Goal: Task Accomplishment & Management: Manage account settings

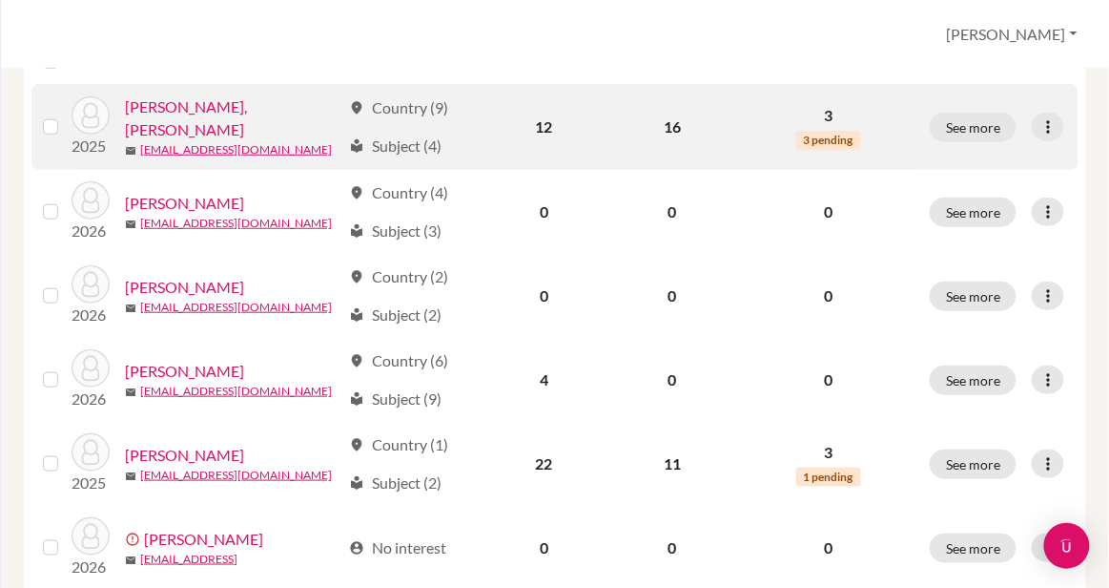
scroll to position [326, 0]
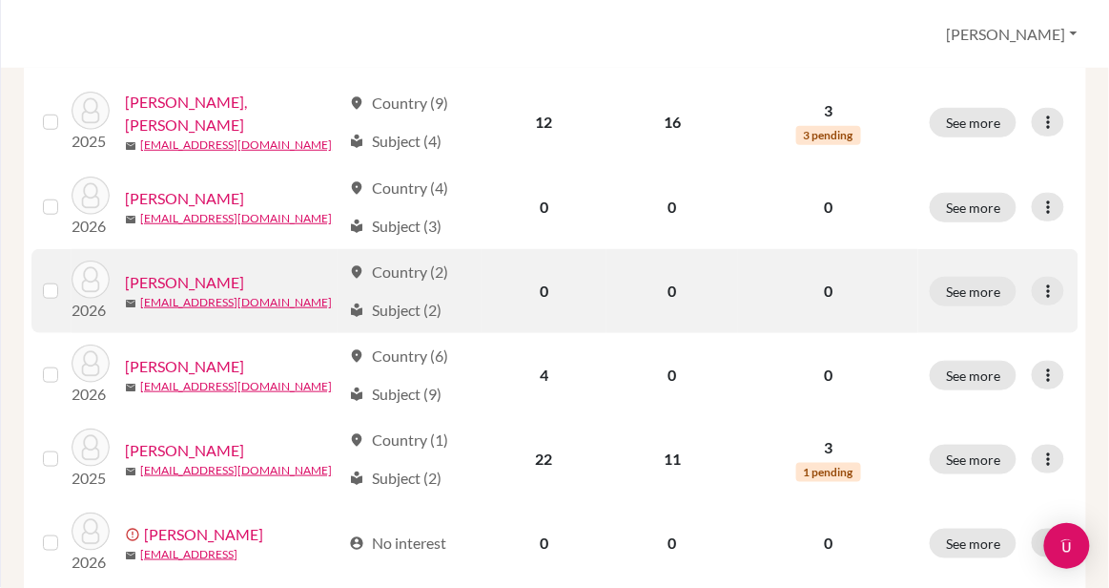
click at [66, 279] on label at bounding box center [66, 279] width 0 height 0
click at [0, 0] on input "checkbox" at bounding box center [0, 0] width 0 height 0
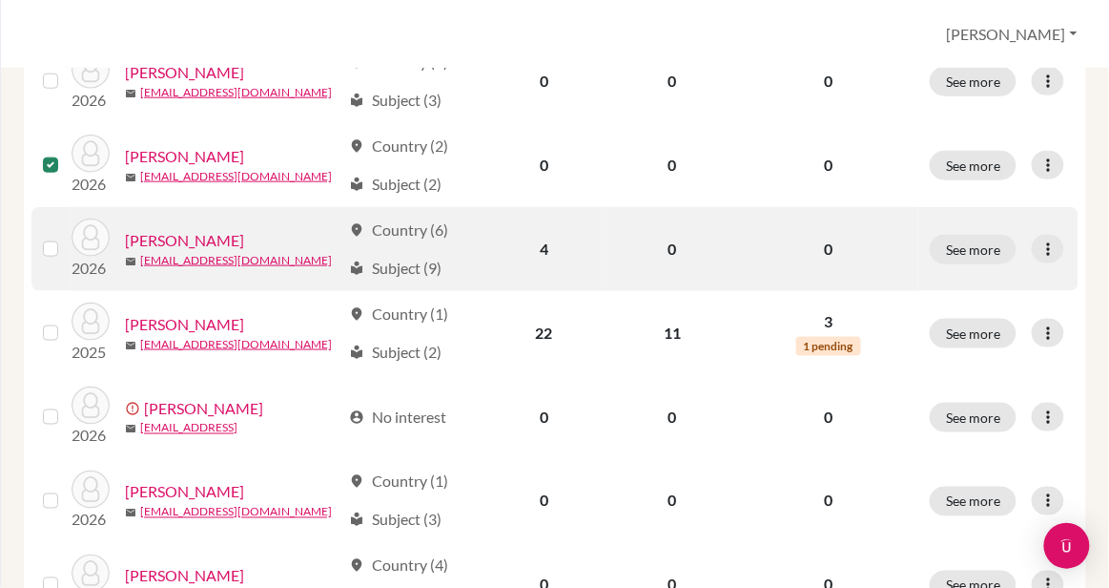
scroll to position [523, 0]
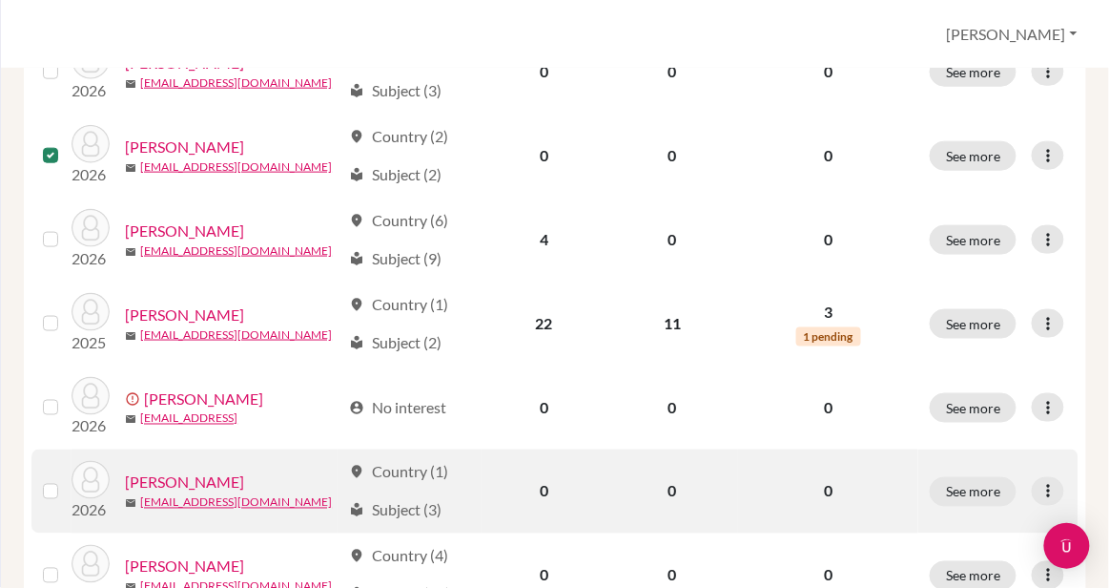
click at [66, 480] on label at bounding box center [66, 480] width 0 height 0
click at [0, 0] on input "checkbox" at bounding box center [0, 0] width 0 height 0
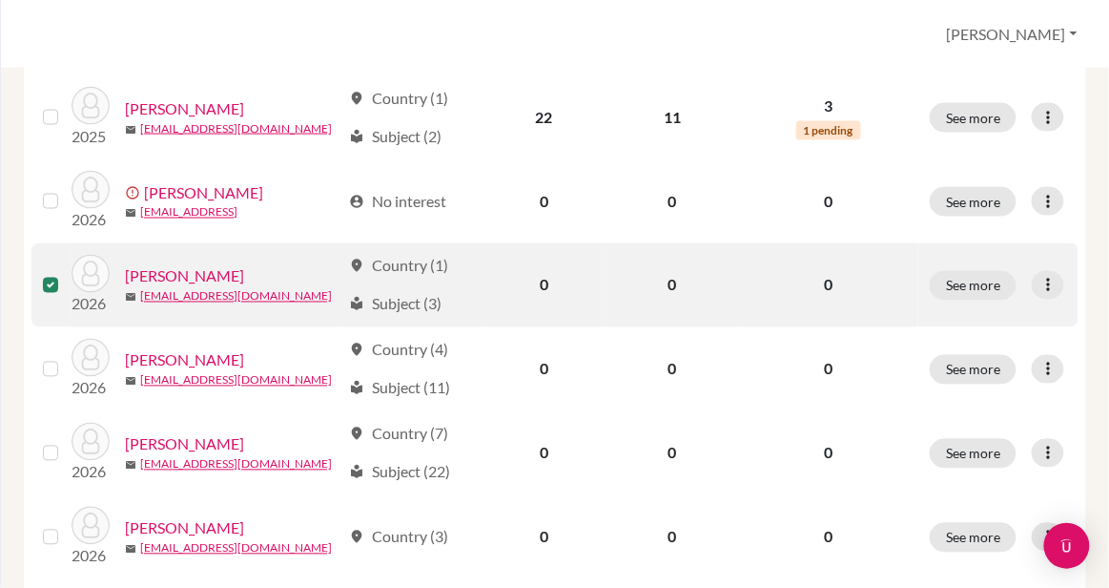
scroll to position [731, 0]
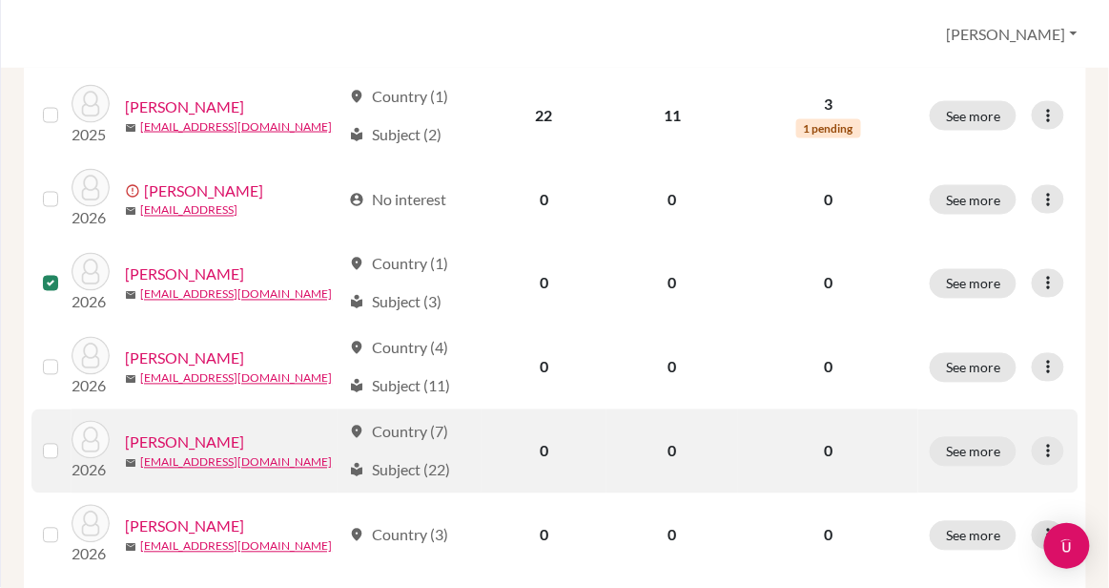
click at [66, 440] on label at bounding box center [66, 440] width 0 height 0
click at [0, 0] on input "checkbox" at bounding box center [0, 0] width 0 height 0
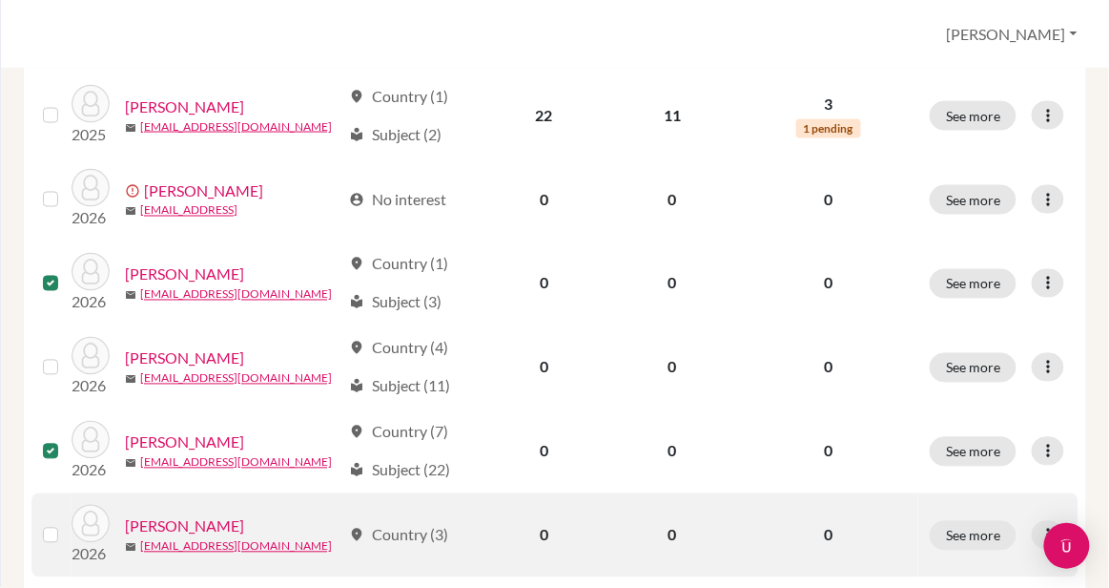
click at [66, 524] on label at bounding box center [66, 524] width 0 height 0
click at [0, 0] on input "checkbox" at bounding box center [0, 0] width 0 height 0
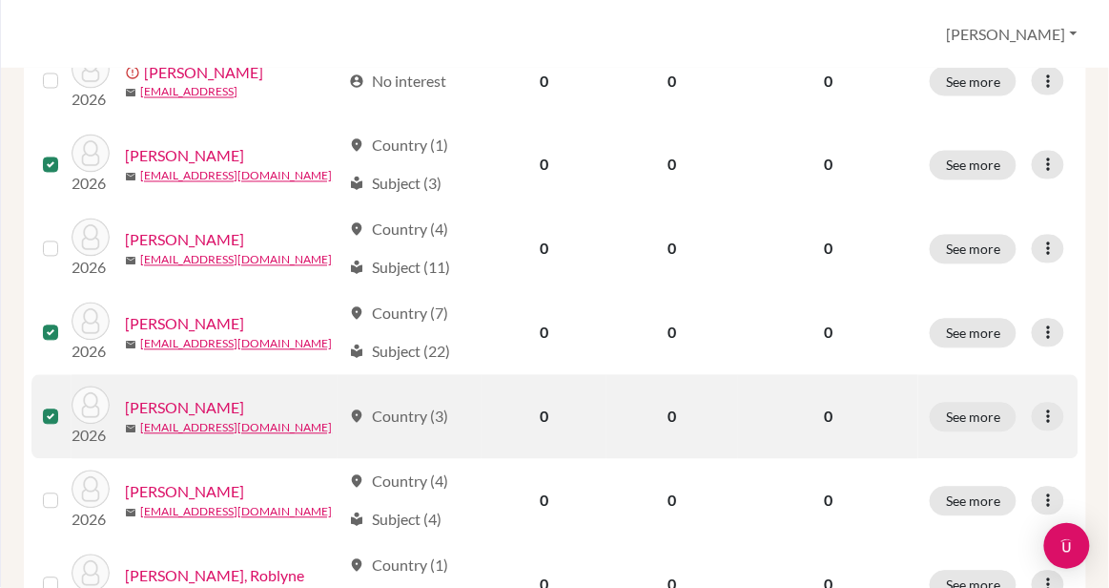
scroll to position [850, 0]
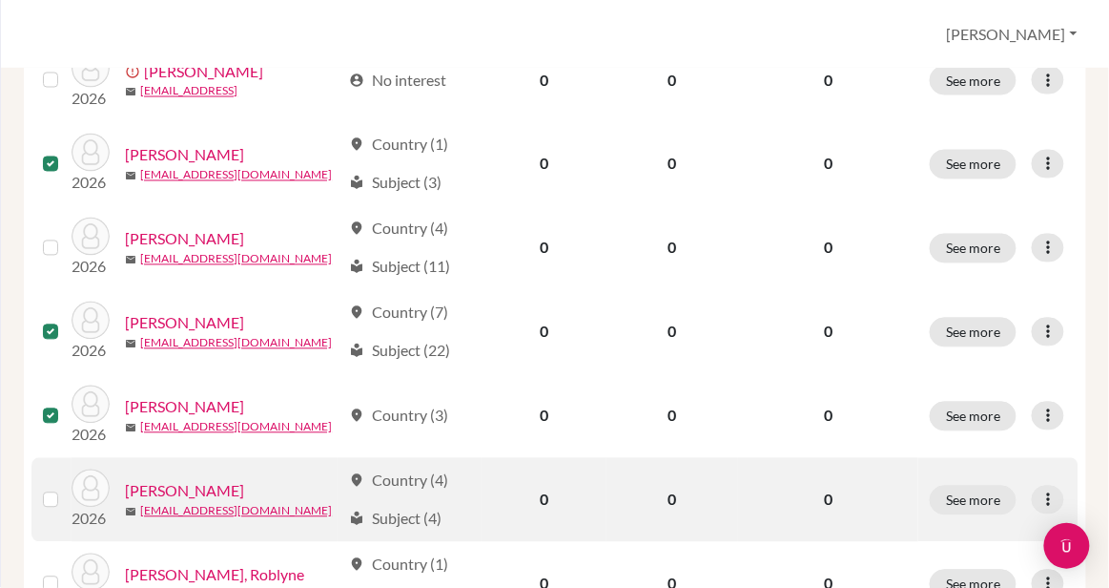
click at [66, 488] on label at bounding box center [66, 488] width 0 height 0
click at [0, 0] on input "checkbox" at bounding box center [0, 0] width 0 height 0
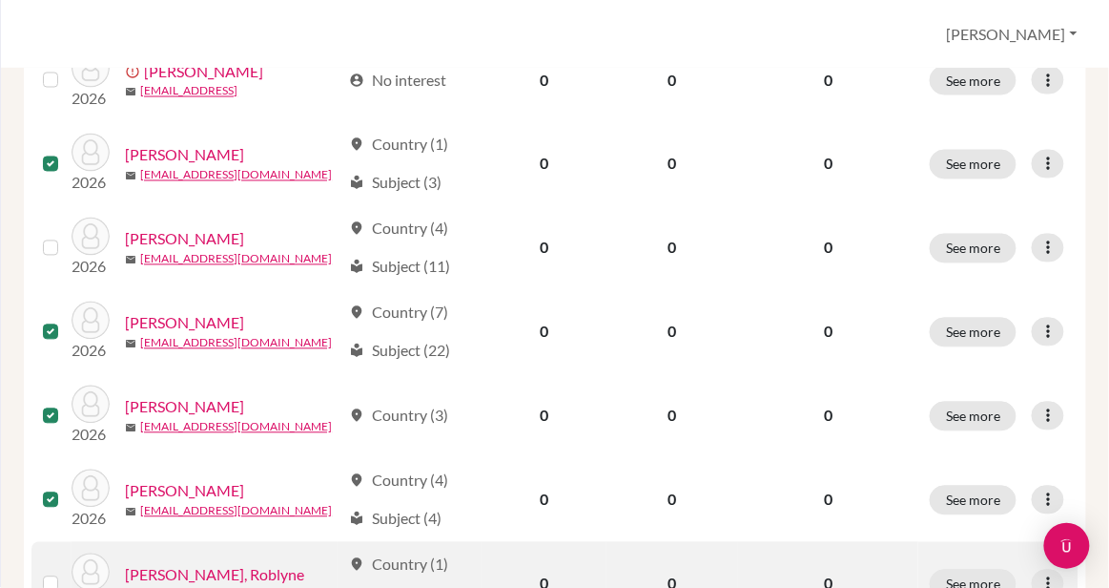
click at [66, 572] on label at bounding box center [66, 572] width 0 height 0
click at [0, 0] on input "checkbox" at bounding box center [0, 0] width 0 height 0
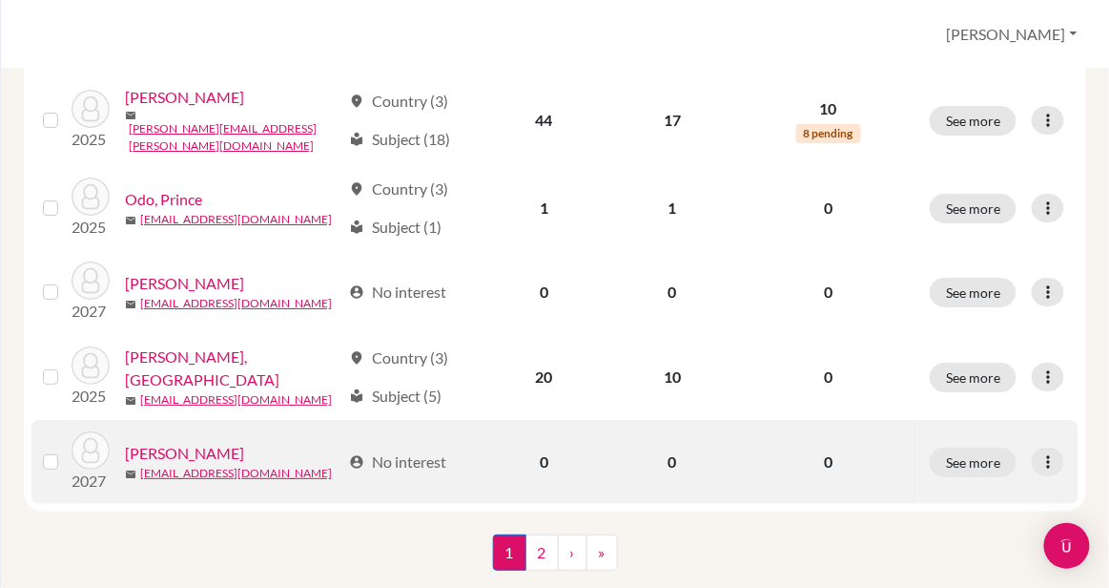
scroll to position [1654, 0]
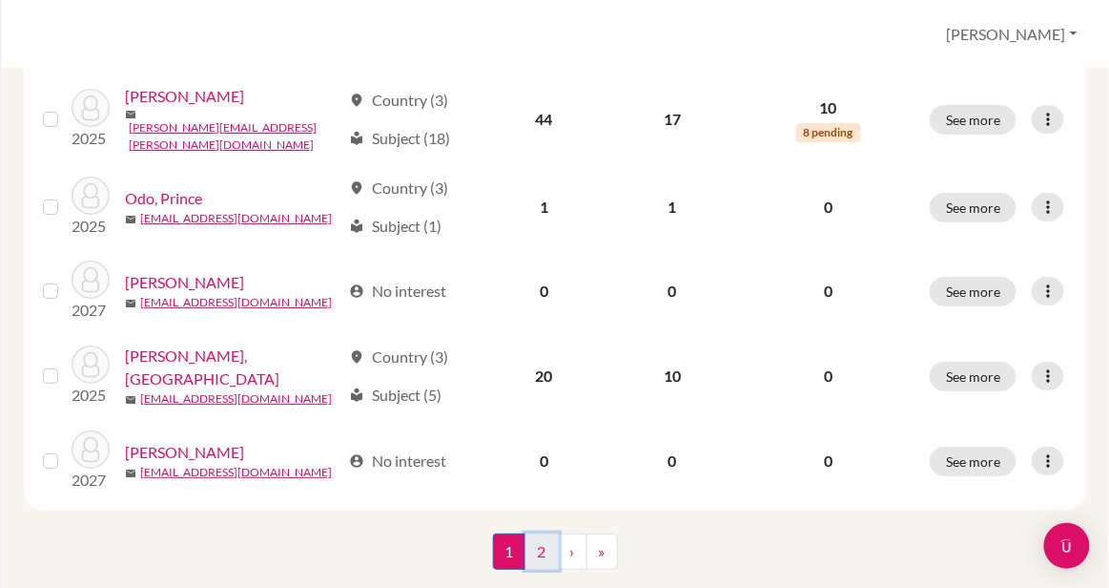
click at [538, 533] on link "2" at bounding box center [542, 551] width 33 height 36
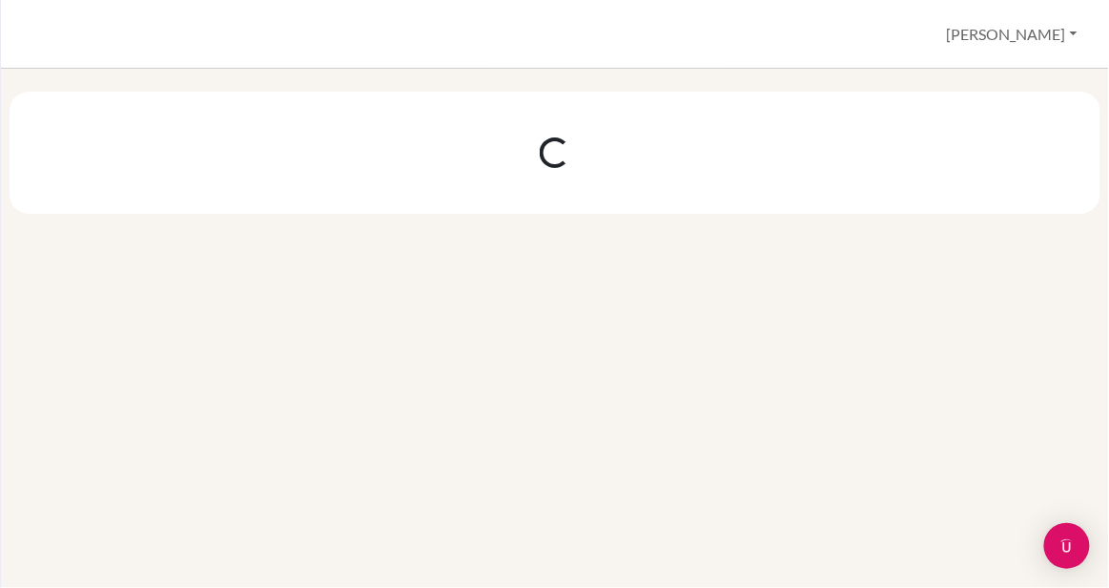
scroll to position [0, 0]
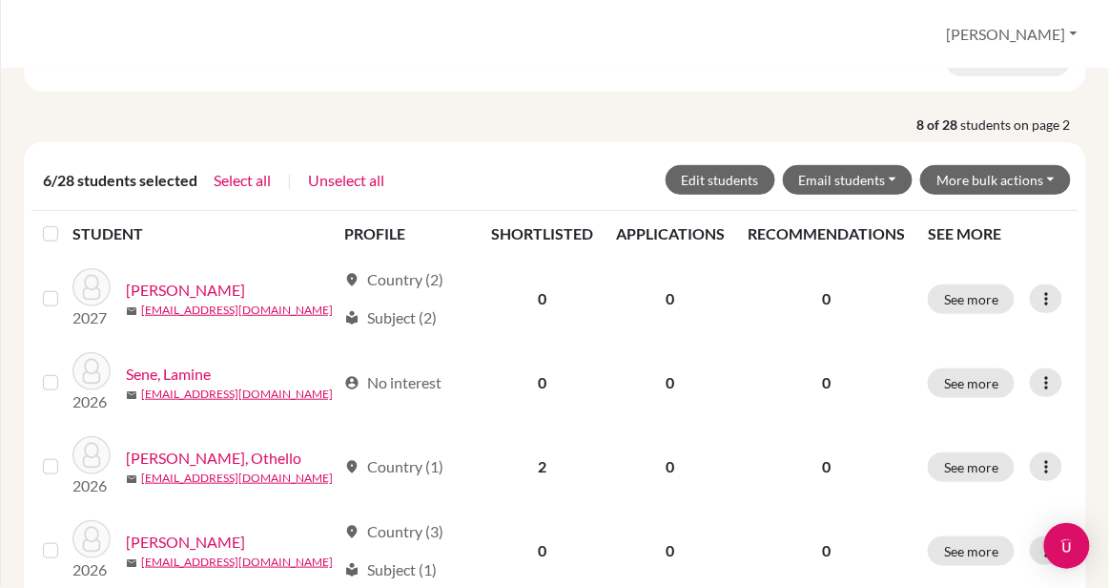
scroll to position [217, 0]
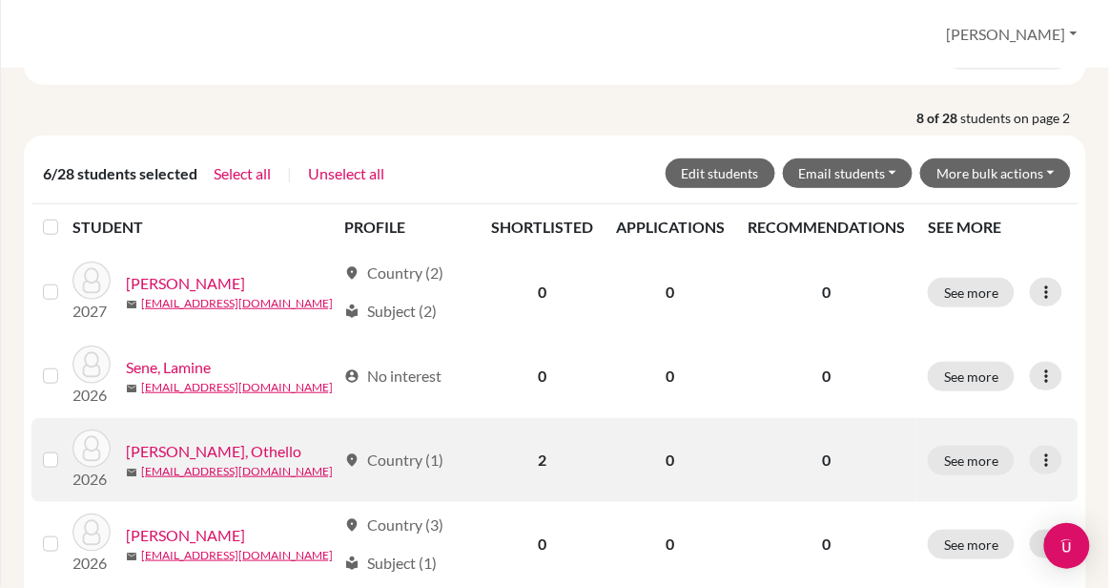
click at [66, 448] on label at bounding box center [66, 448] width 0 height 0
click at [0, 0] on input "checkbox" at bounding box center [0, 0] width 0 height 0
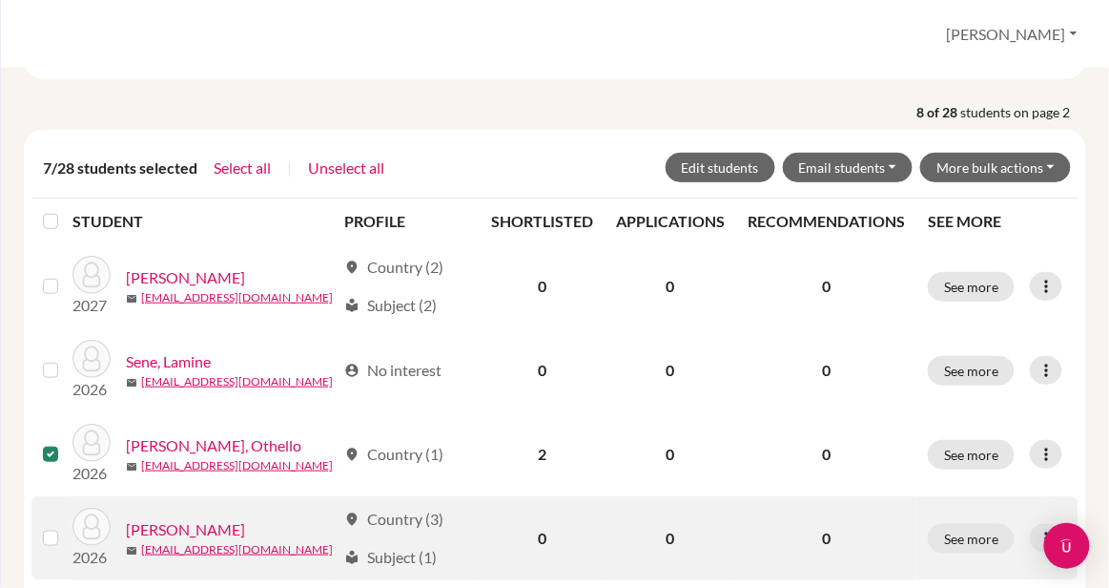
click at [66, 526] on label at bounding box center [66, 526] width 0 height 0
click at [0, 0] on input "checkbox" at bounding box center [0, 0] width 0 height 0
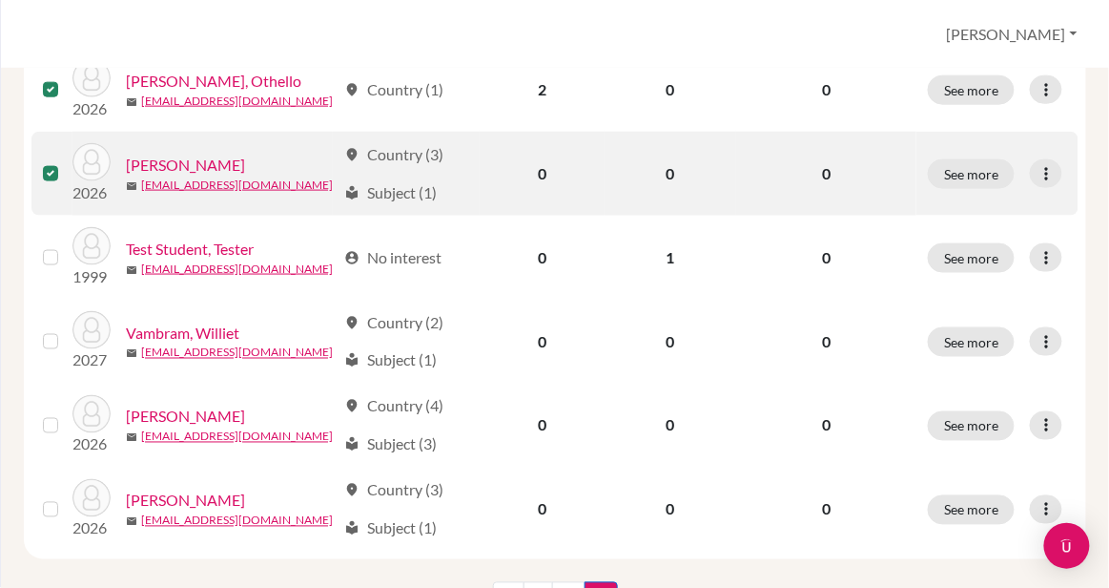
scroll to position [588, 0]
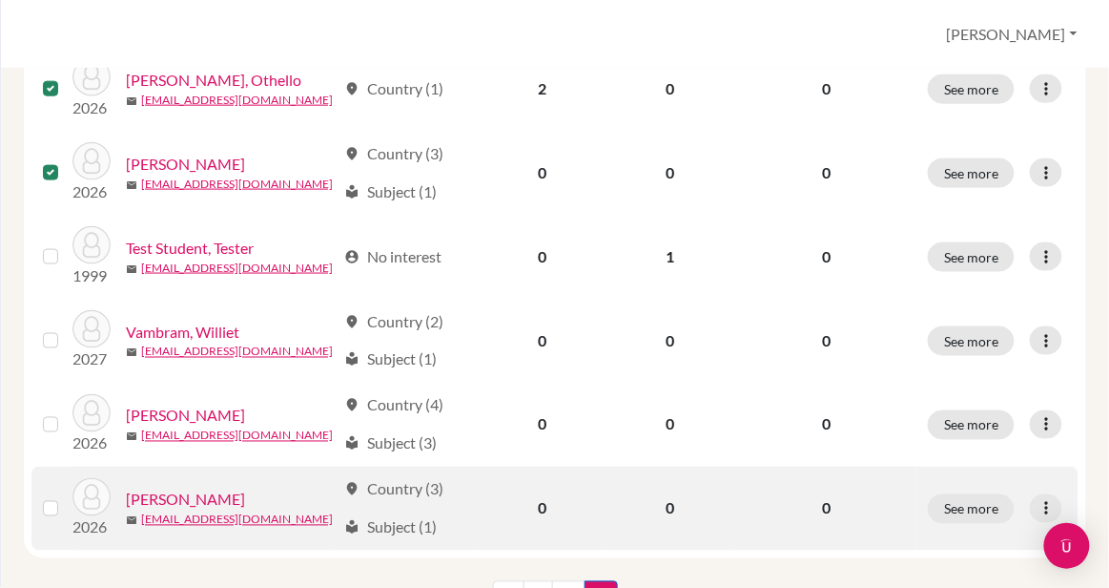
click at [66, 497] on label at bounding box center [66, 497] width 0 height 0
click at [0, 0] on input "checkbox" at bounding box center [0, 0] width 0 height 0
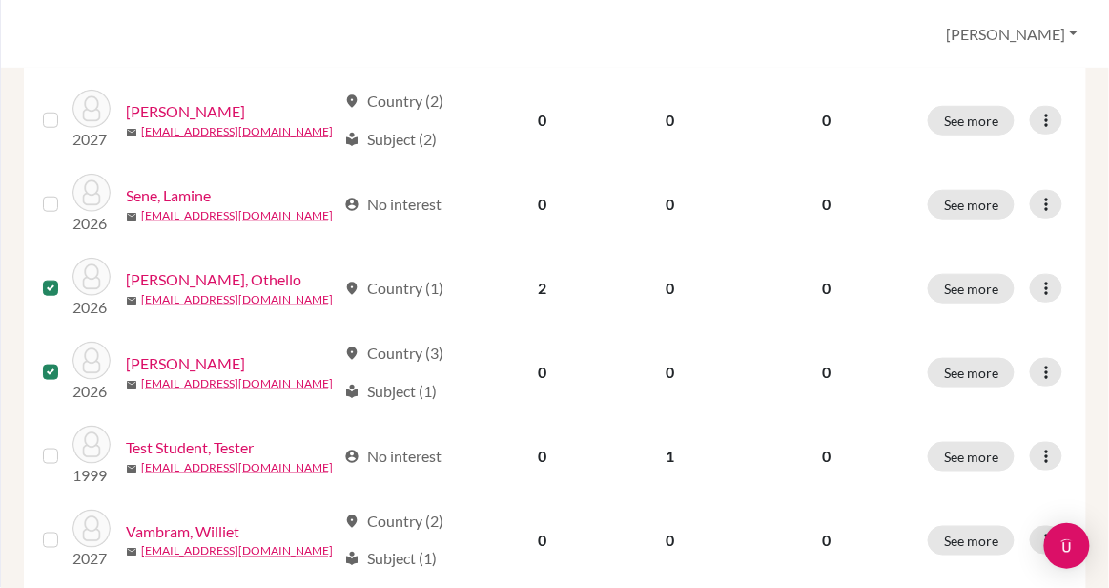
scroll to position [0, 0]
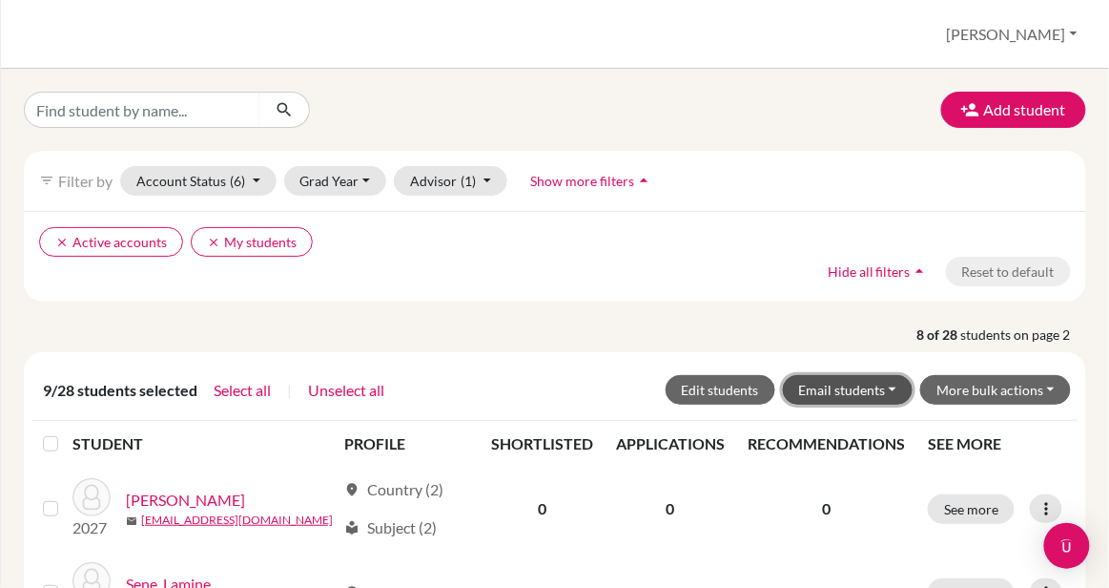
click at [892, 375] on button "Email students" at bounding box center [848, 390] width 131 height 30
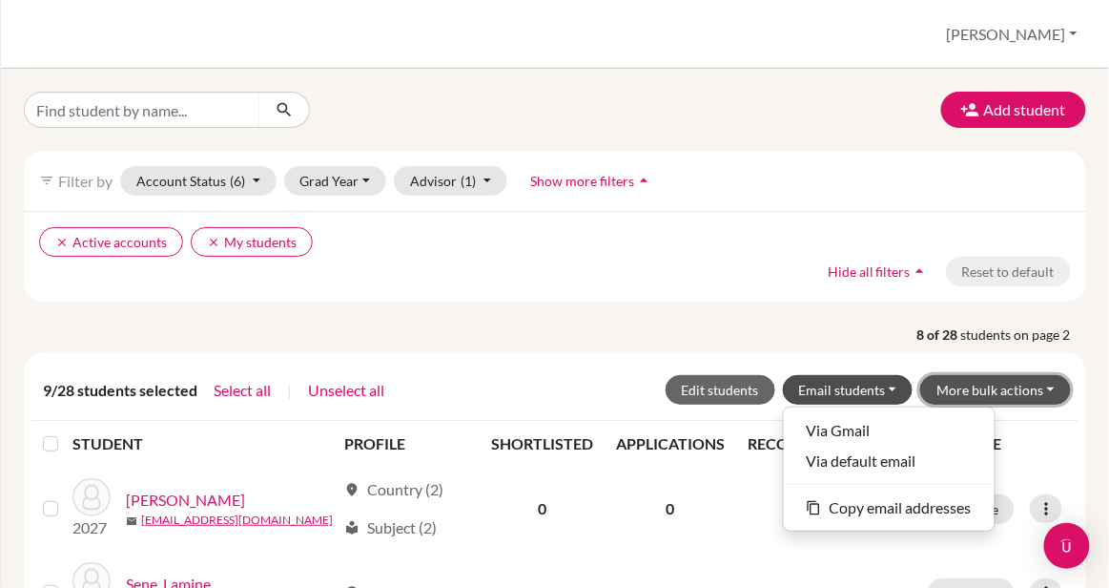
click at [969, 375] on button "More bulk actions" at bounding box center [995, 390] width 151 height 30
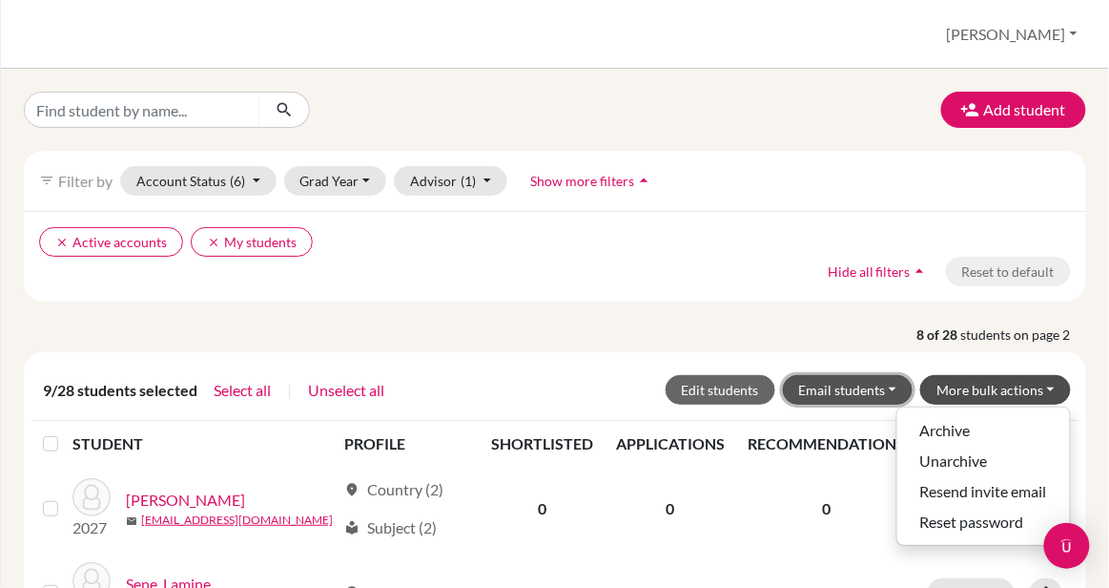
click at [901, 375] on button "Email students" at bounding box center [848, 390] width 131 height 30
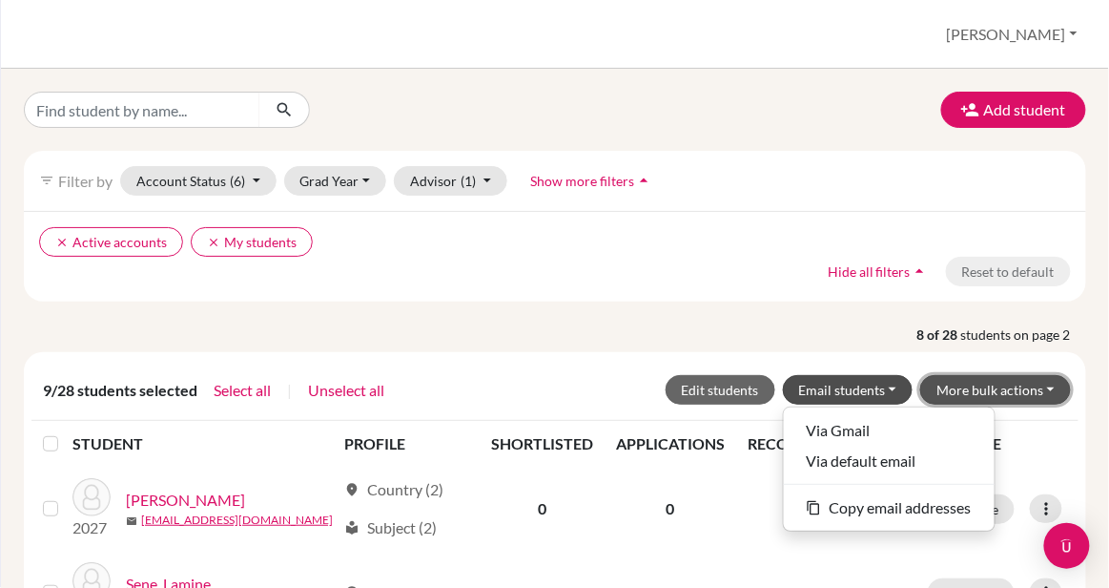
click at [1026, 375] on button "More bulk actions" at bounding box center [995, 390] width 151 height 30
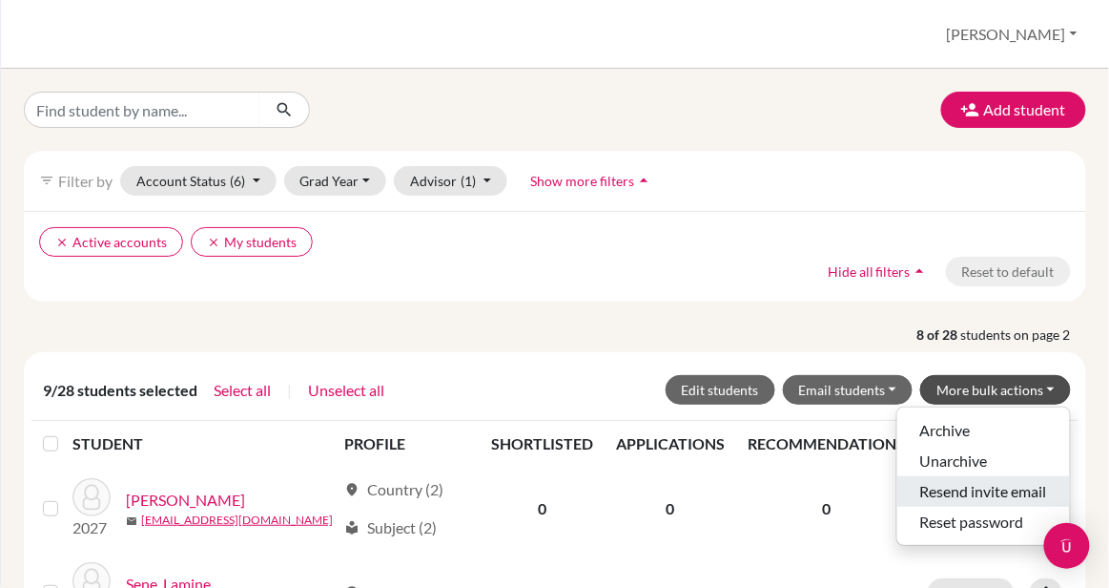
click at [980, 476] on button "Resend invite email" at bounding box center [983, 491] width 173 height 31
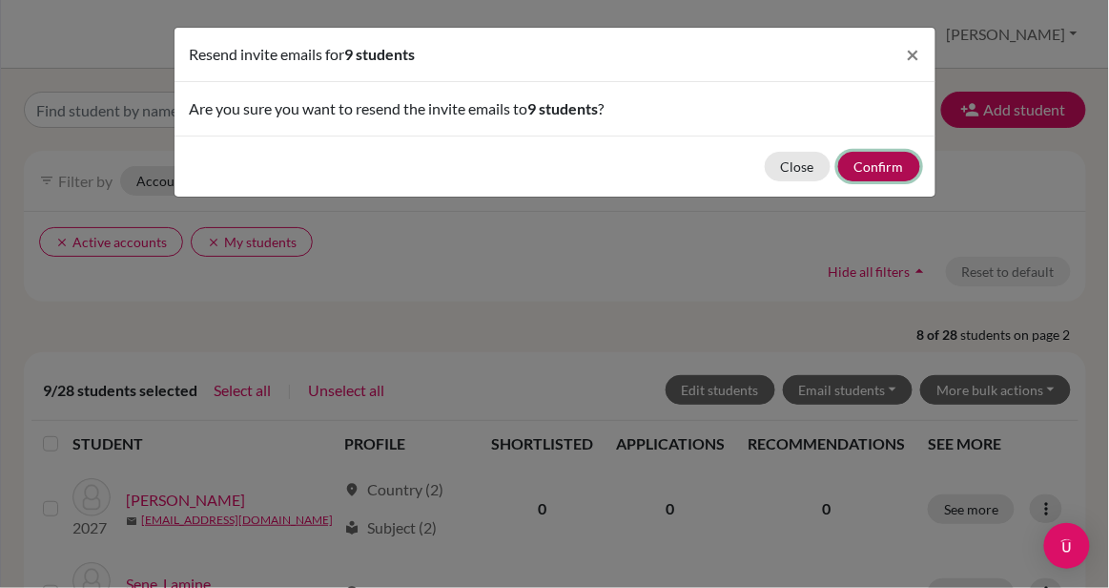
click at [875, 168] on button "Confirm" at bounding box center [879, 167] width 82 height 30
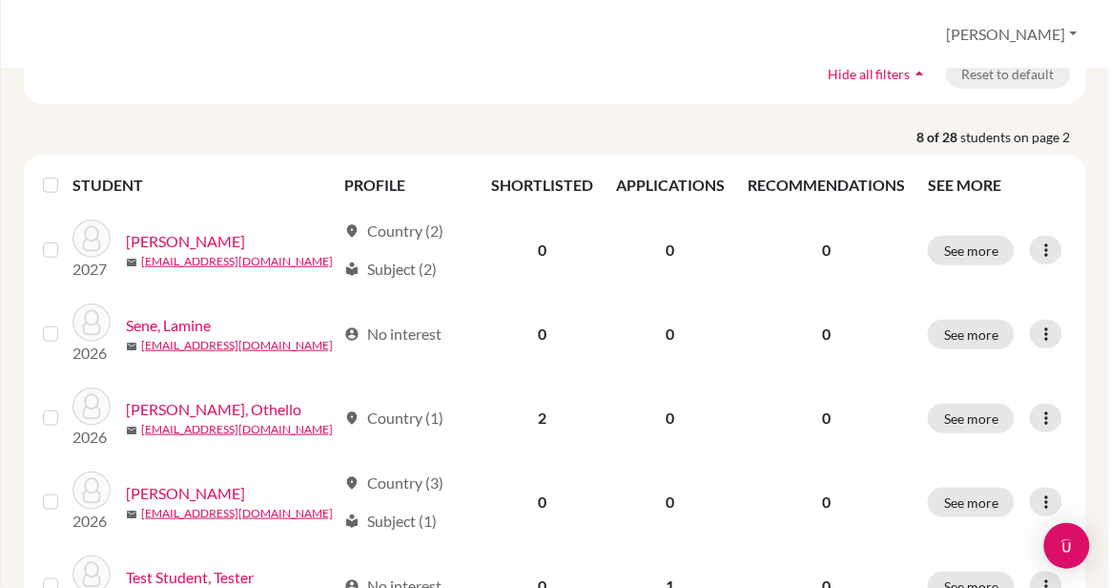
scroll to position [271, 0]
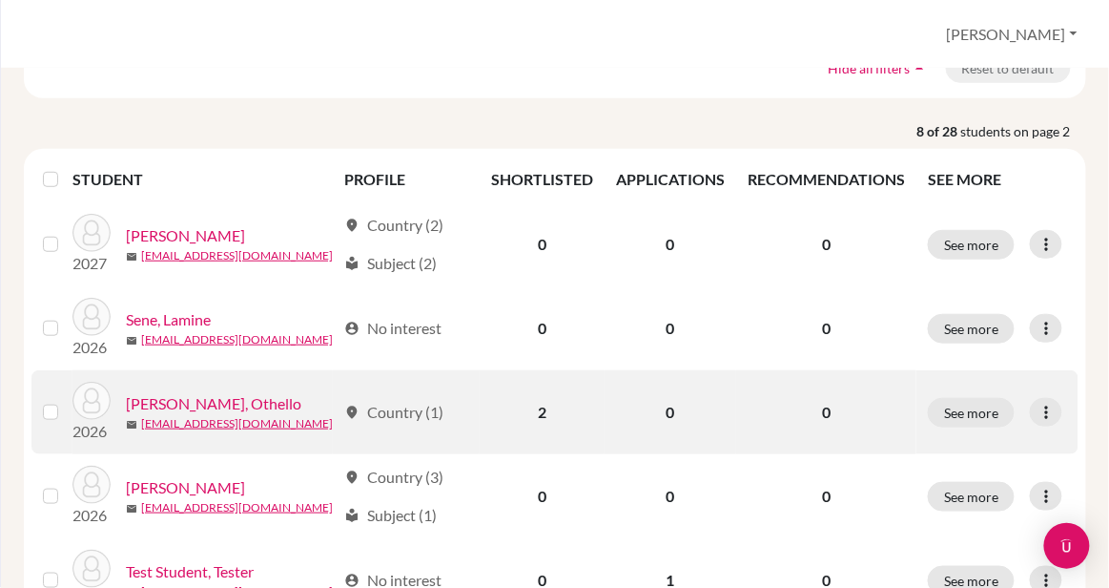
click at [237, 392] on link "[PERSON_NAME], Othello" at bounding box center [213, 403] width 175 height 23
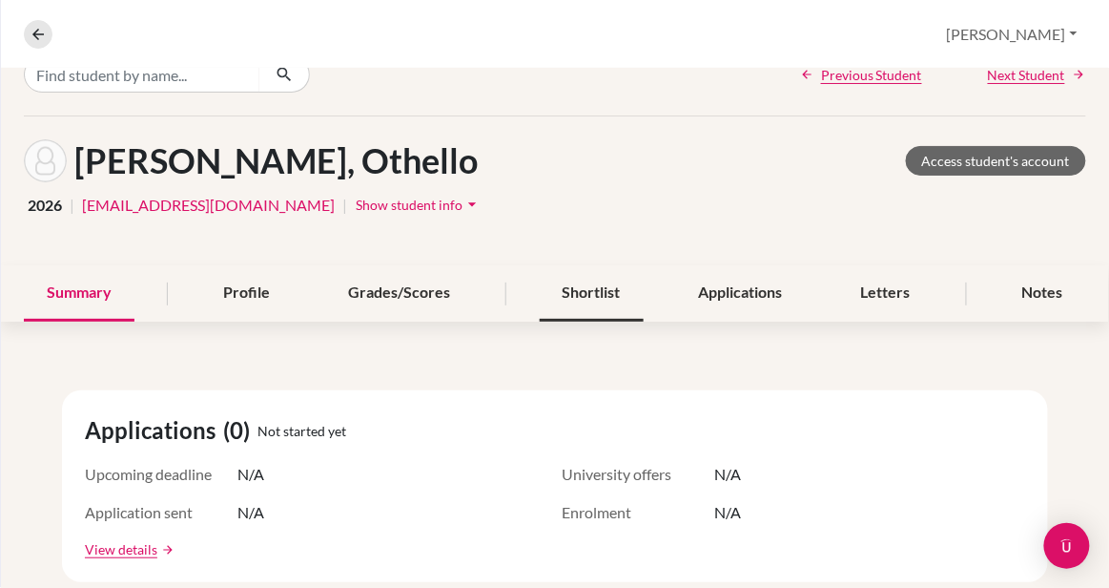
scroll to position [13, 0]
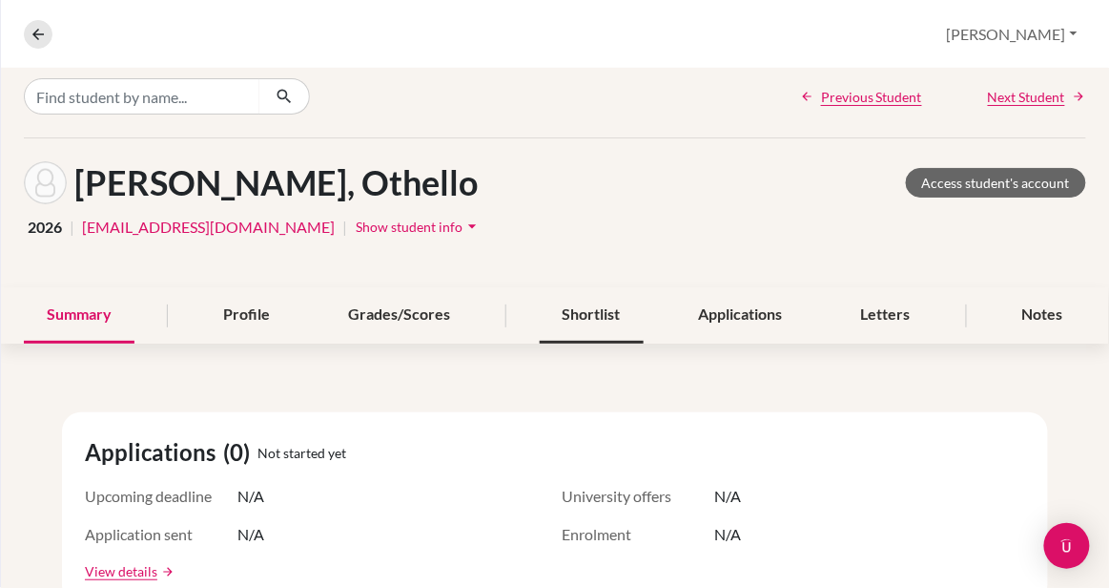
click at [604, 304] on div "Shortlist" at bounding box center [592, 315] width 104 height 56
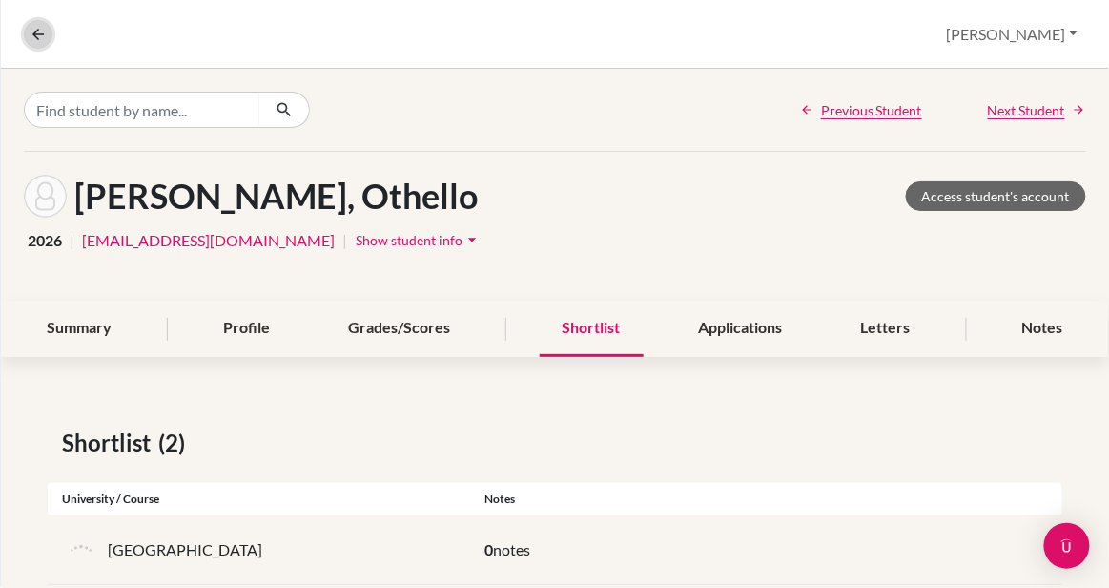
click at [28, 38] on button at bounding box center [38, 34] width 29 height 29
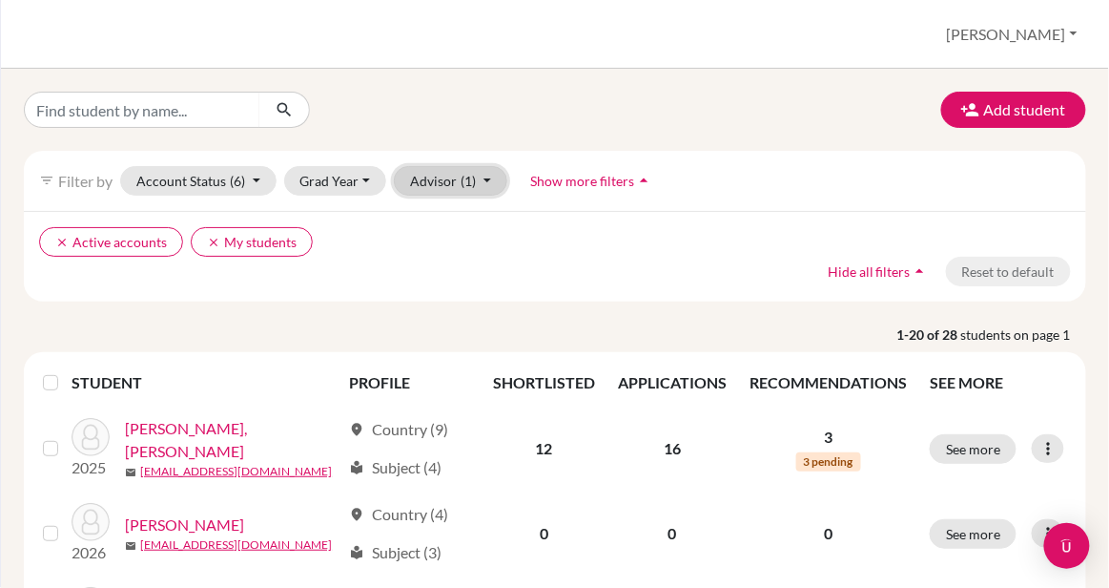
click at [486, 184] on button "Advisor (1)" at bounding box center [450, 181] width 113 height 30
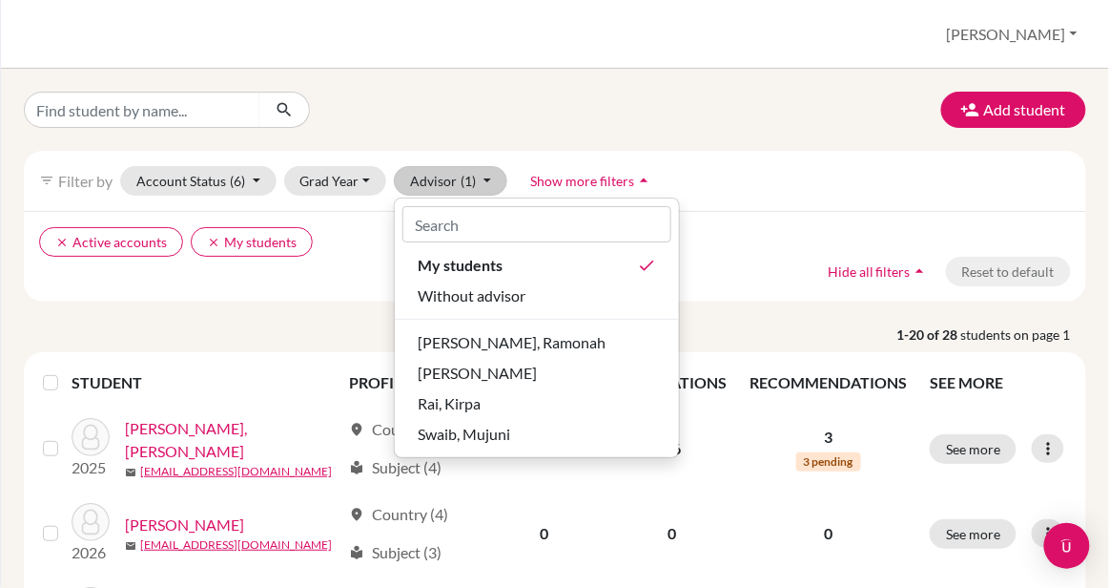
click at [505, 100] on div "Add student" at bounding box center [555, 110] width 1091 height 36
